Goal: Find contact information: Find contact information

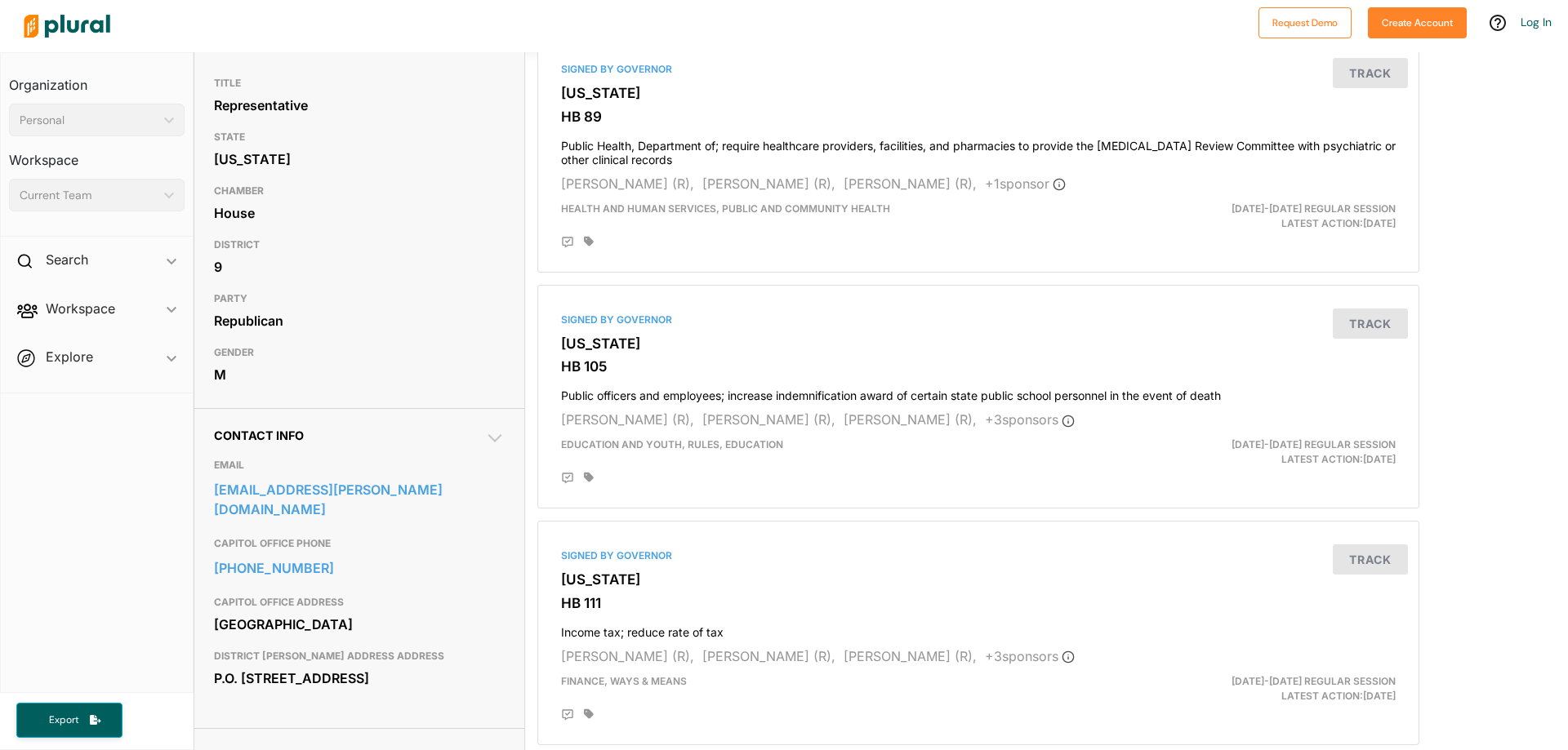
scroll to position [164, 0]
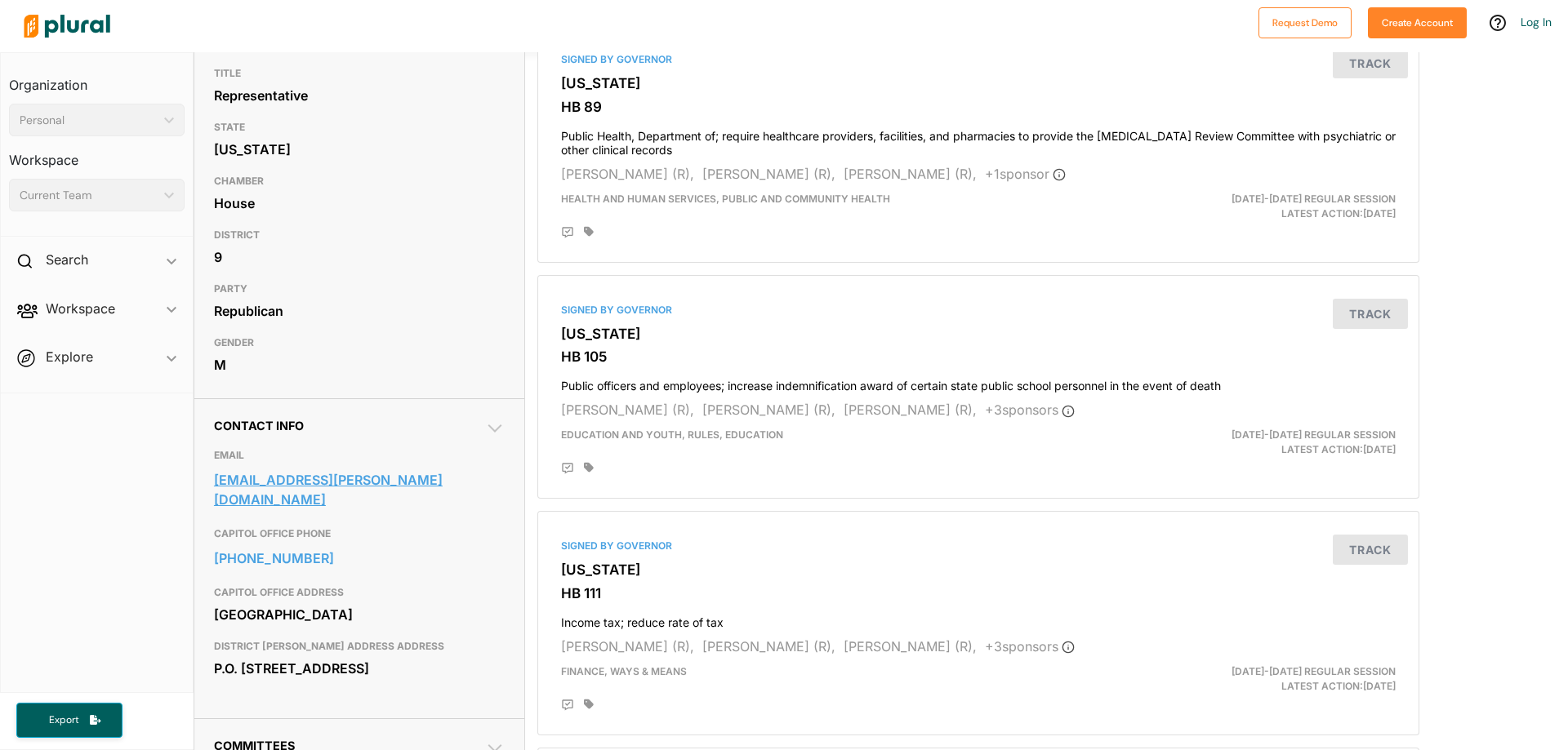
click at [332, 474] on link "[EMAIL_ADDRESS][PERSON_NAME][DOMAIN_NAME]" at bounding box center [359, 489] width 291 height 44
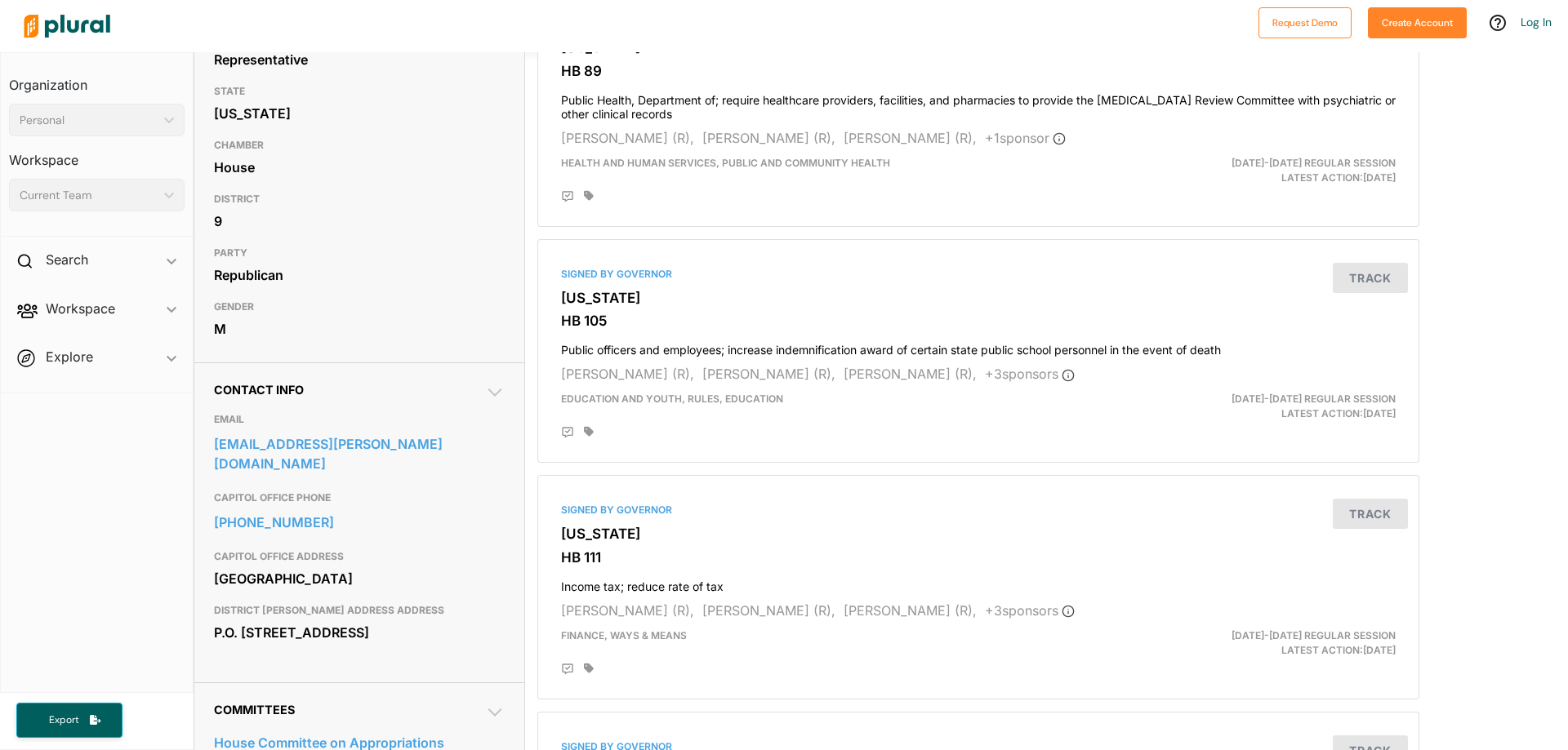
scroll to position [245, 0]
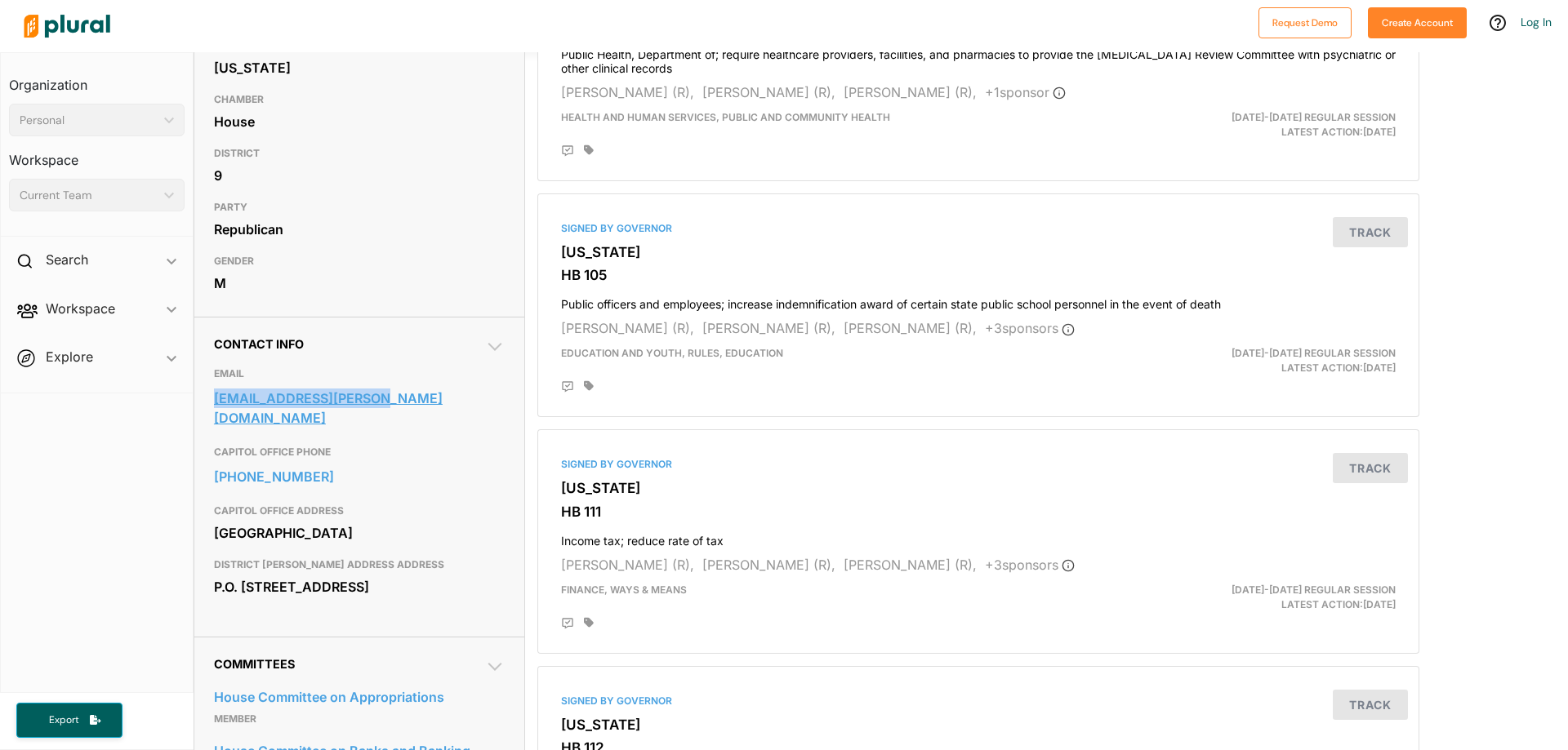
drag, startPoint x: 212, startPoint y: 396, endPoint x: 411, endPoint y: 404, distance: 199.2
click at [411, 404] on div "Contact Info EMAIL will.wade@house.ga.gov CAPITOL OFFICE PHONE 404-651-7737 CAP…" at bounding box center [359, 477] width 330 height 320
copy link "[EMAIL_ADDRESS][PERSON_NAME][DOMAIN_NAME]"
